Goal: Obtain resource: Download file/media

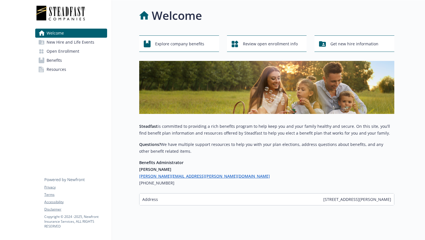
click at [54, 61] on span "Benefits" at bounding box center [54, 60] width 15 height 9
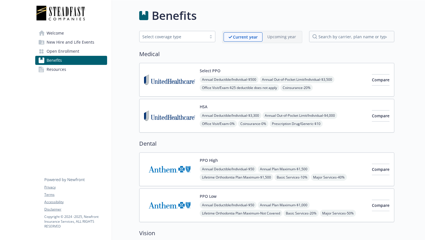
click at [72, 69] on link "Resources" at bounding box center [71, 69] width 72 height 9
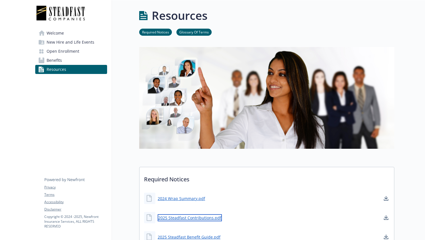
click at [184, 219] on link "2025 Steadfast Contributions.pdf" at bounding box center [189, 218] width 64 height 7
